Goal: Transaction & Acquisition: Book appointment/travel/reservation

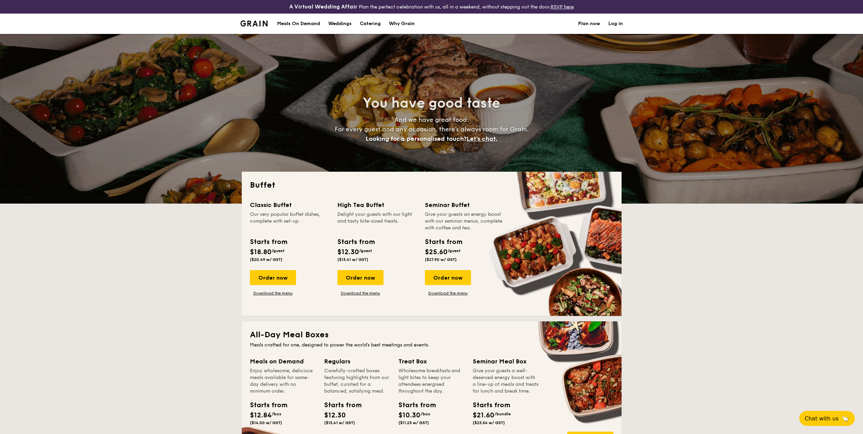
select select
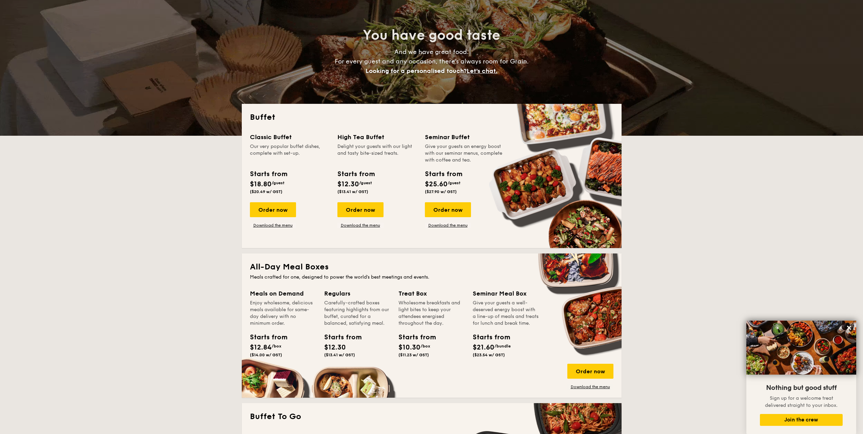
scroll to position [34, 0]
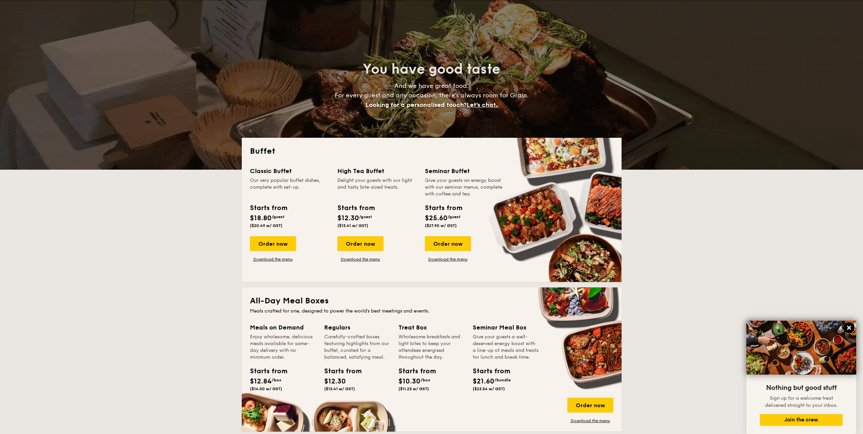
click at [849, 325] on icon at bounding box center [849, 327] width 6 height 6
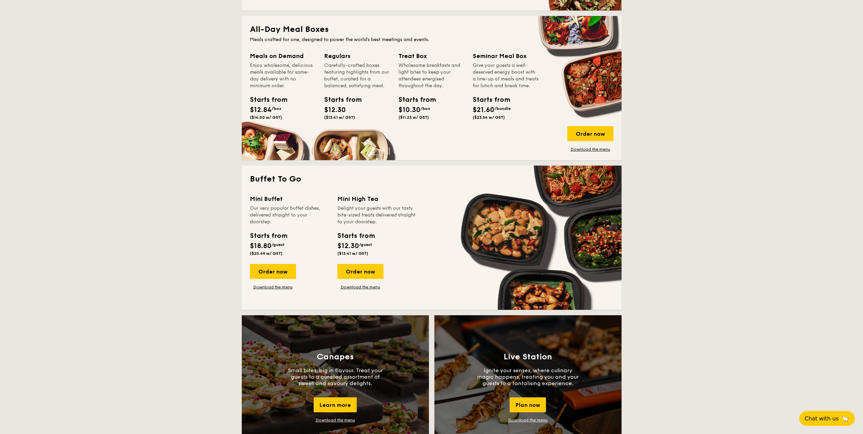
scroll to position [339, 0]
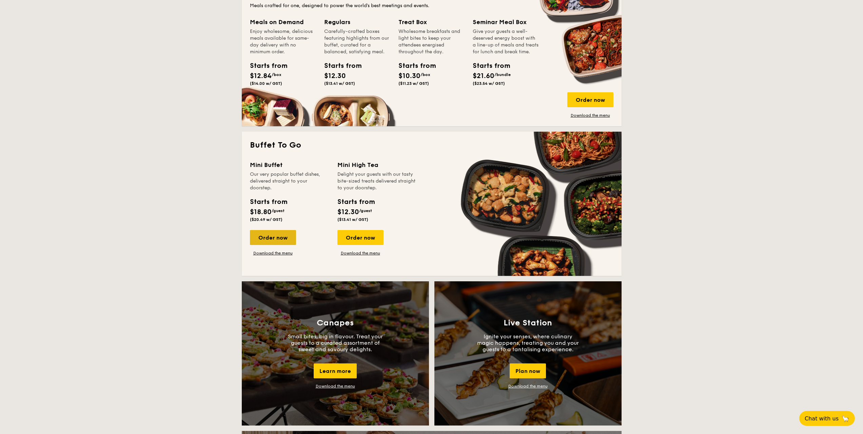
click at [284, 242] on div "Order now" at bounding box center [273, 237] width 46 height 15
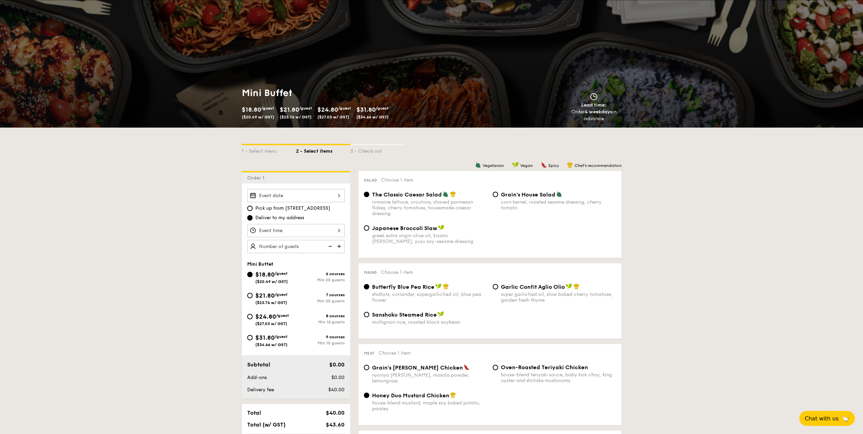
scroll to position [68, 0]
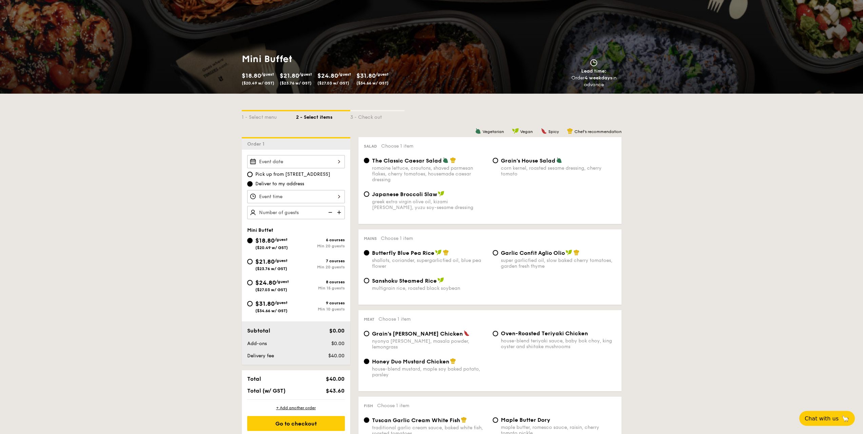
click at [281, 267] on span "($23.76 w/ GST)" at bounding box center [271, 268] width 32 height 5
click at [253, 264] on input "$21.80 /guest ($23.76 w/ GST) 7 courses Min 20 guests" at bounding box center [249, 261] width 5 height 5
radio input "true"
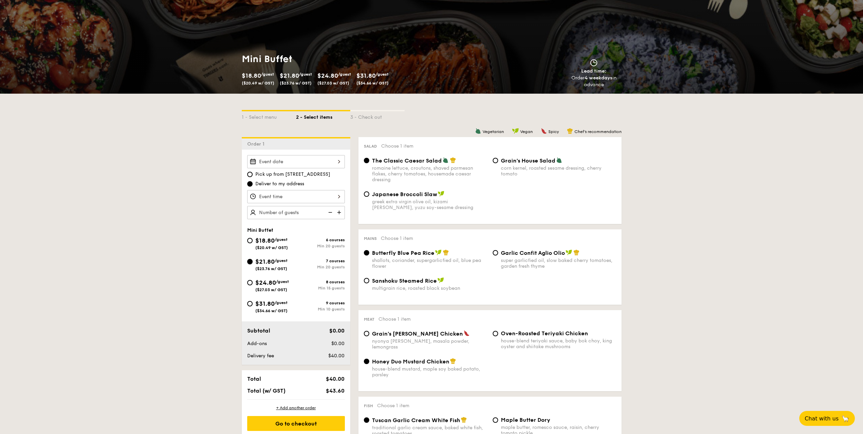
radio input "false"
radio input "true"
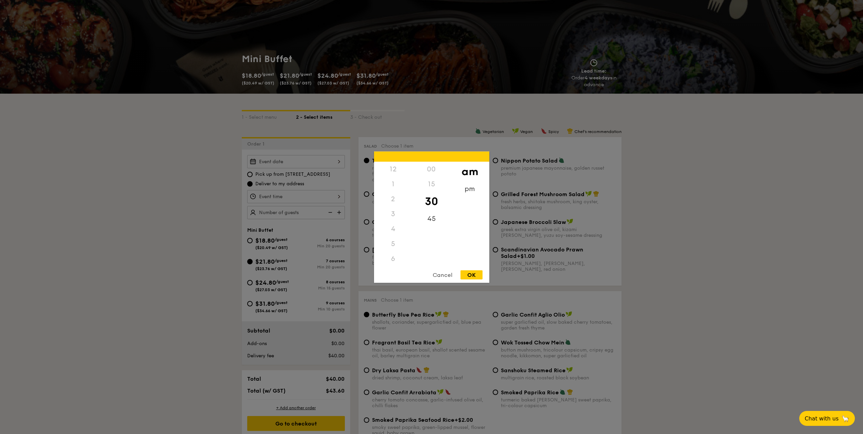
click at [321, 194] on div "12 1 2 3 4 5 6 7 8 9 10 11 00 15 30 45 am pm Cancel OK" at bounding box center [296, 196] width 98 height 13
click at [260, 204] on div at bounding box center [431, 217] width 863 height 434
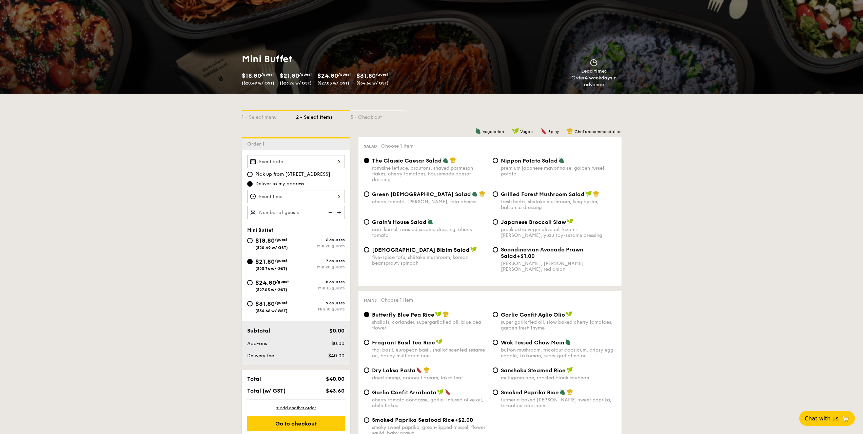
click at [304, 166] on div at bounding box center [296, 161] width 98 height 13
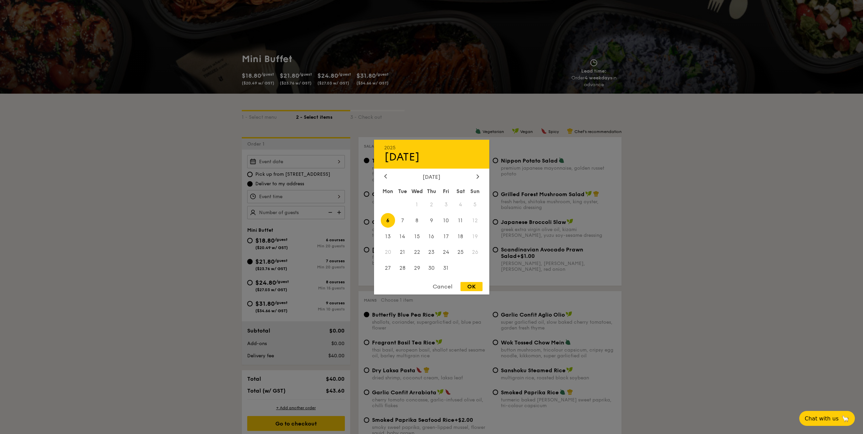
click at [463, 204] on span "4" at bounding box center [460, 204] width 15 height 15
click at [390, 220] on span "6" at bounding box center [388, 220] width 15 height 15
click at [471, 284] on div "OK" at bounding box center [471, 286] width 22 height 9
type input "[DATE]"
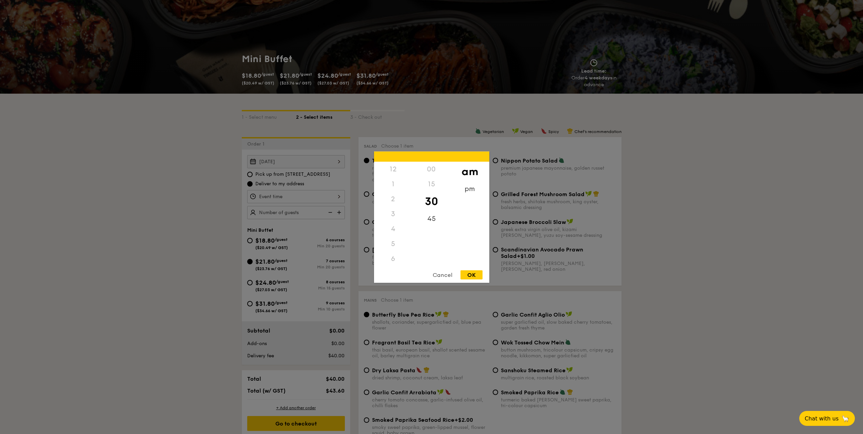
click at [303, 194] on div "12 1 2 3 4 5 6 7 8 9 10 11 00 15 30 45 am pm Cancel OK" at bounding box center [296, 196] width 98 height 13
drag, startPoint x: 394, startPoint y: 240, endPoint x: 388, endPoint y: 206, distance: 34.4
click at [388, 206] on div "12 1 2 3 4 5 6 7 8 9 10 11" at bounding box center [393, 212] width 38 height 103
click at [459, 234] on div "am pm" at bounding box center [469, 212] width 38 height 103
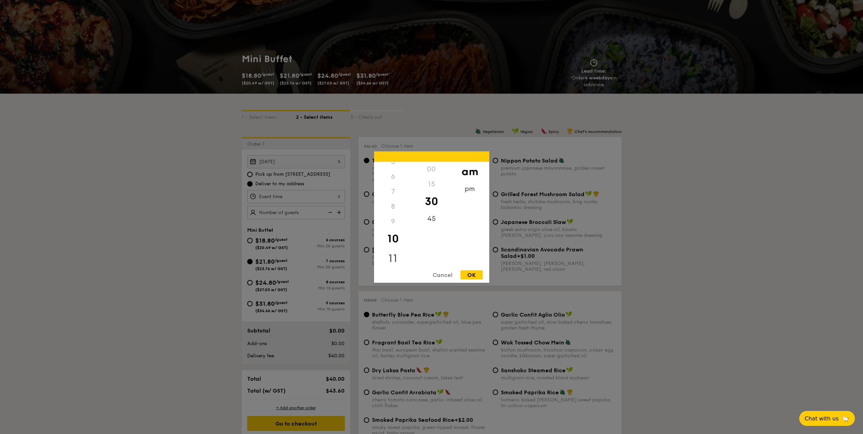
click at [392, 259] on div "11" at bounding box center [393, 258] width 38 height 20
click at [475, 276] on div "OK" at bounding box center [471, 274] width 22 height 9
type input "11:30AM"
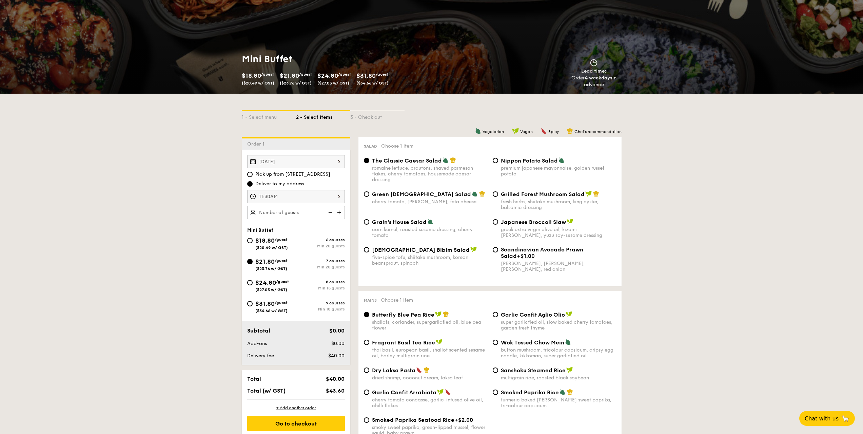
drag, startPoint x: 299, startPoint y: 222, endPoint x: 301, endPoint y: 215, distance: 7.1
click at [299, 221] on div "[DATE] Pick up from [STREET_ADDRESS] Deliver to my address 11:30AM Mini Buffet …" at bounding box center [296, 256] width 108 height 215
click at [337, 212] on img at bounding box center [340, 212] width 10 height 13
type input "20 guests"
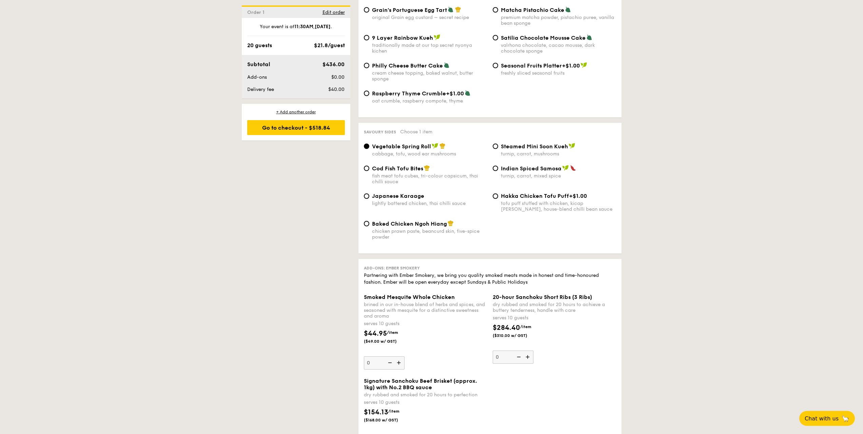
scroll to position [1051, 0]
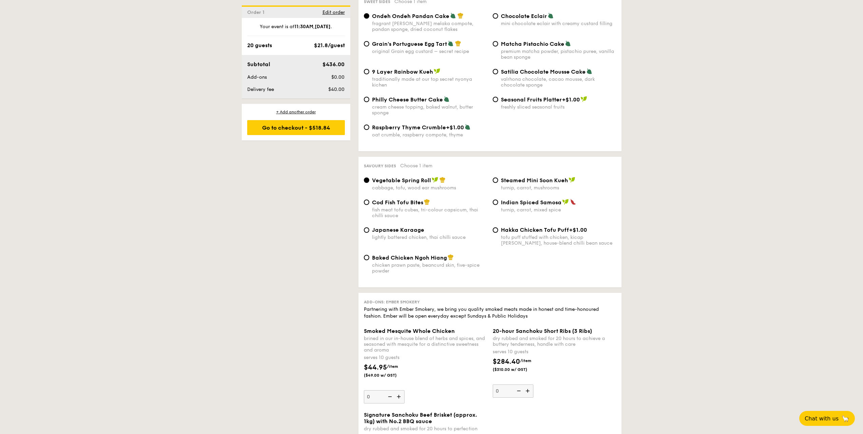
click at [381, 207] on div "Cod Fish Tofu Bites fish meat tofu cubes, tri-colour capsicum, thai chilli sauc…" at bounding box center [490, 213] width 258 height 28
click at [384, 207] on div "fish meat tofu cubes, tri-colour capsicum, thai chilli sauce" at bounding box center [429, 213] width 115 height 12
click at [369, 201] on input "Cod Fish Tofu Bites fish meat tofu cubes, tri-colour capsicum, thai chilli sauce" at bounding box center [366, 201] width 5 height 5
radio input "true"
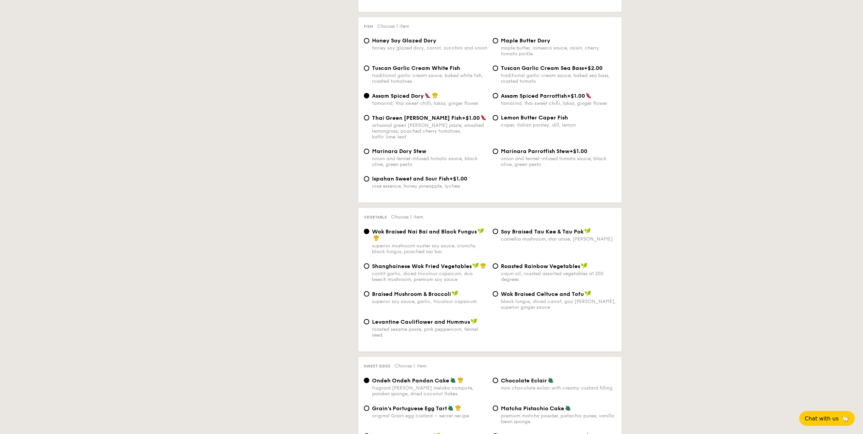
scroll to position [0, 0]
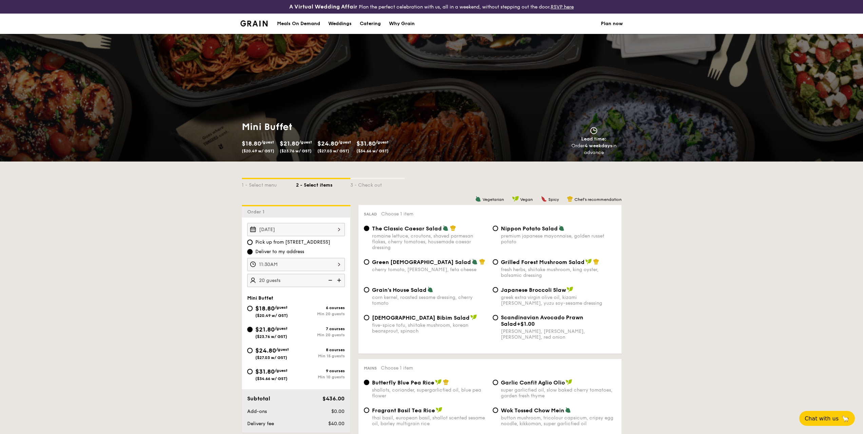
click at [567, 8] on link "RSVP here" at bounding box center [561, 7] width 23 height 6
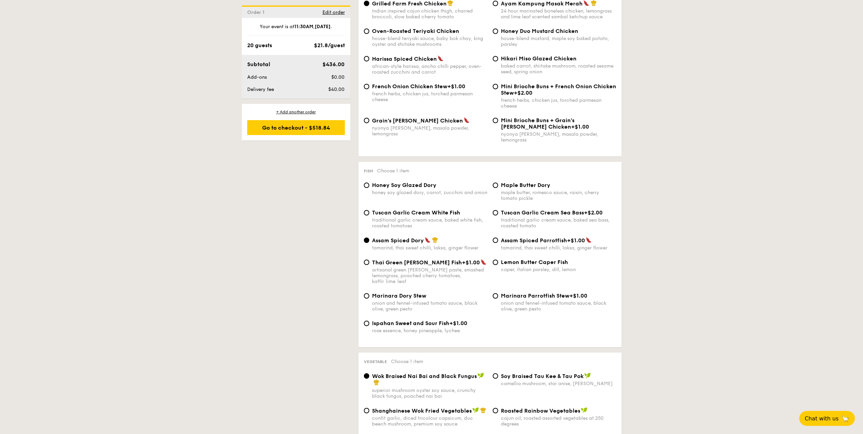
scroll to position [780, 0]
